Goal: Entertainment & Leisure: Consume media (video, audio)

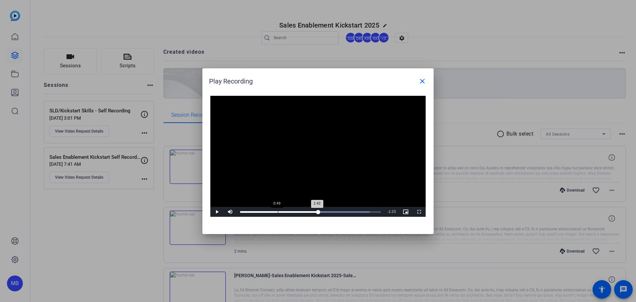
click at [272, 214] on div "Loaded : 91.98% 0:49 1:42" at bounding box center [310, 212] width 147 height 10
click at [283, 210] on div "Loaded : 91.98% 0:51 0:41" at bounding box center [310, 212] width 147 height 10
click at [295, 175] on video "Video Player" at bounding box center [317, 156] width 215 height 121
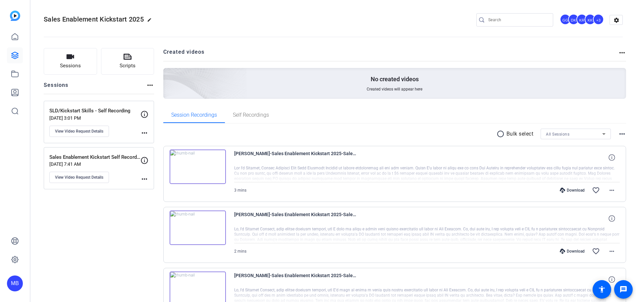
click at [206, 168] on img at bounding box center [198, 166] width 56 height 34
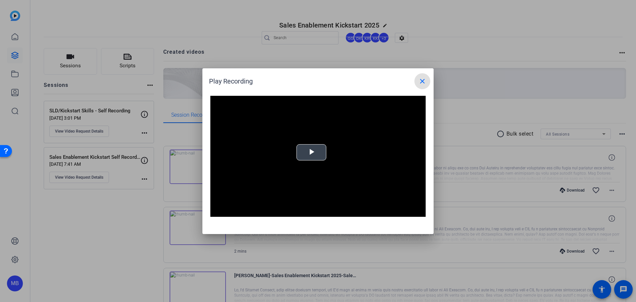
click at [312, 152] on span "Video Player" at bounding box center [312, 152] width 0 height 0
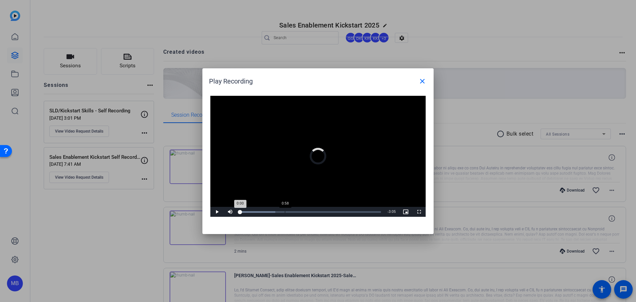
click at [285, 209] on div "Loaded : 25.01% 0:58 0:00" at bounding box center [310, 212] width 147 height 10
click at [276, 209] on div "Loaded : 46.46% 0:47 0:58" at bounding box center [310, 212] width 147 height 10
click at [274, 209] on div "Loaded : 54.72% 0:46 0:48" at bounding box center [310, 212] width 147 height 10
click at [266, 214] on div "Loaded : 54.72% 0:33 0:50" at bounding box center [310, 212] width 147 height 10
click at [319, 147] on video "Video Player" at bounding box center [317, 156] width 215 height 121
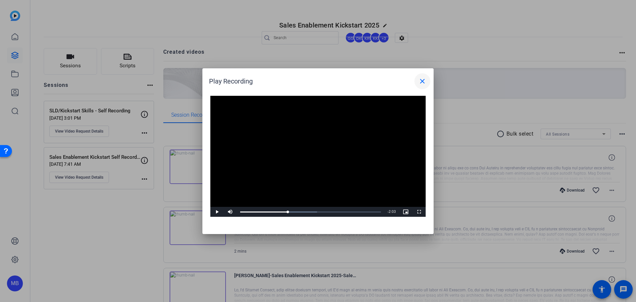
click at [422, 81] on mat-icon "close" at bounding box center [423, 81] width 8 height 8
